Goal: Entertainment & Leisure: Consume media (video, audio)

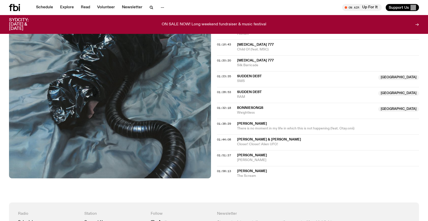
scroll to position [506, 0]
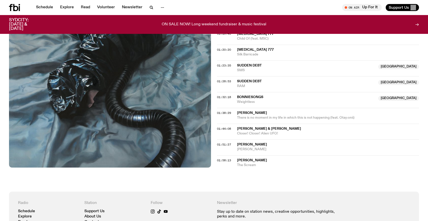
click at [283, 127] on span "[PERSON_NAME] & [PERSON_NAME]" at bounding box center [269, 129] width 64 height 4
click at [225, 129] on span "01:44:08" at bounding box center [224, 128] width 14 height 4
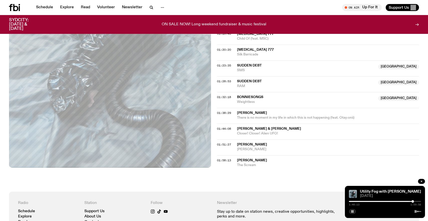
click at [413, 202] on div at bounding box center [413, 201] width 3 height 3
click at [414, 201] on div at bounding box center [413, 201] width 3 height 3
click at [415, 201] on div at bounding box center [414, 201] width 3 height 3
click at [415, 201] on div at bounding box center [415, 201] width 3 height 3
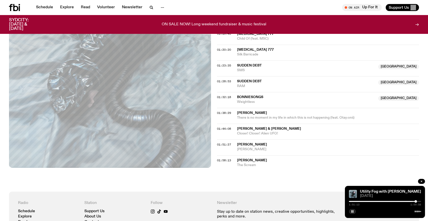
click at [416, 201] on div at bounding box center [416, 201] width 3 height 3
click at [354, 212] on icon "button" at bounding box center [352, 211] width 3 height 3
